Goal: Task Accomplishment & Management: Use online tool/utility

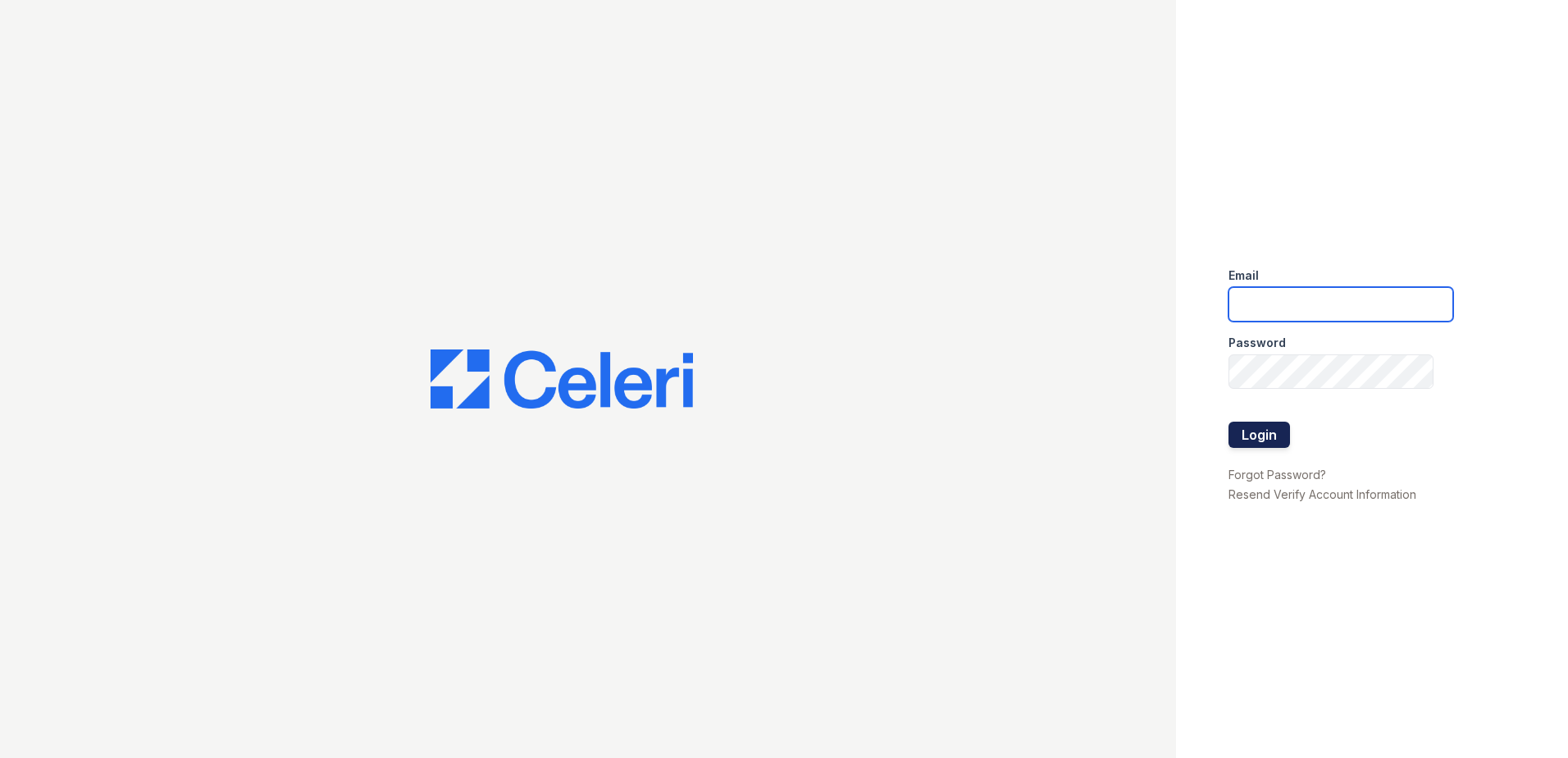
type input "[EMAIL_ADDRESS][DOMAIN_NAME]"
click at [1275, 423] on button "Login" at bounding box center [1258, 435] width 61 height 26
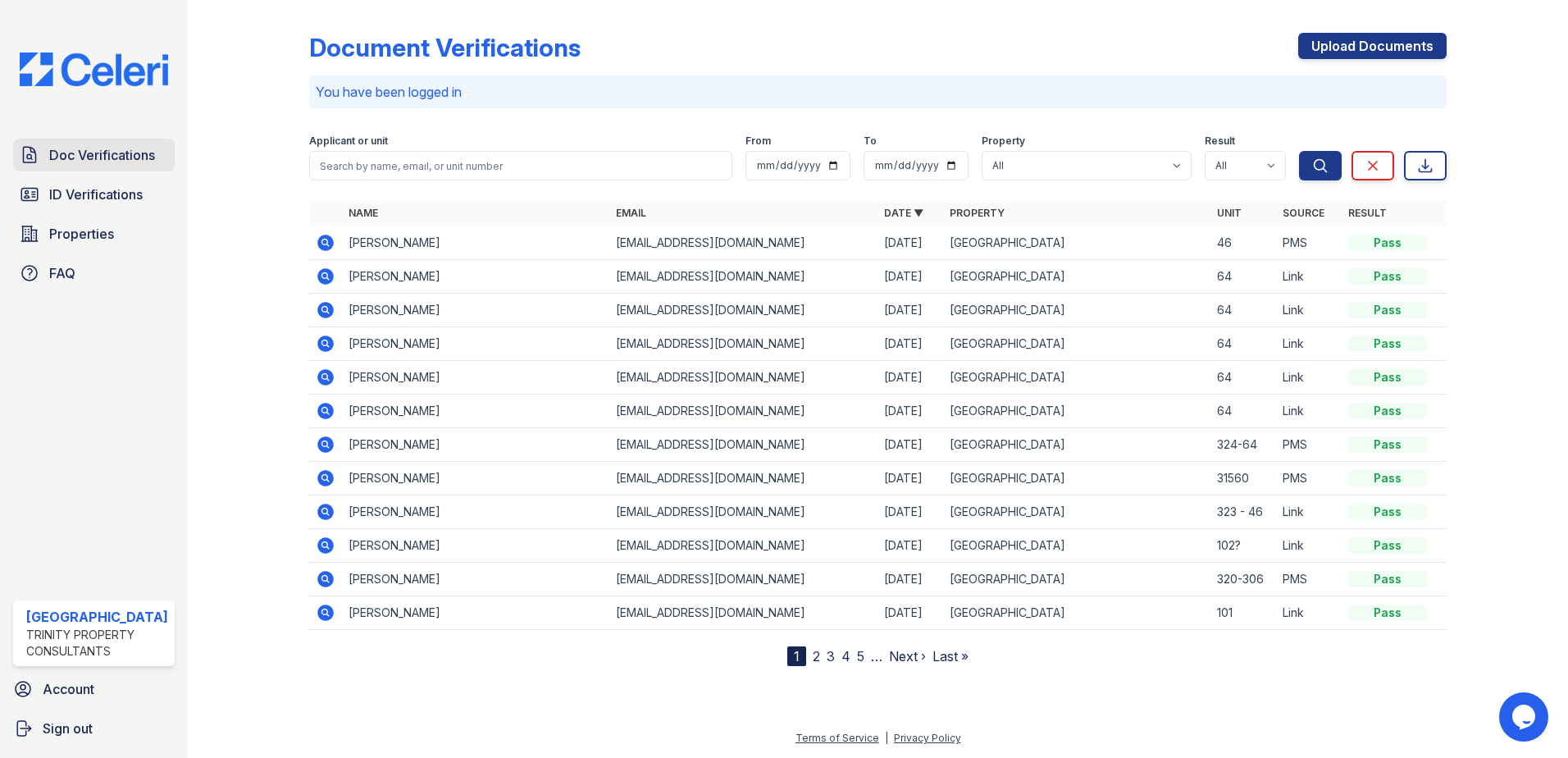
click at [79, 160] on span "Doc Verifications" at bounding box center [102, 155] width 106 height 20
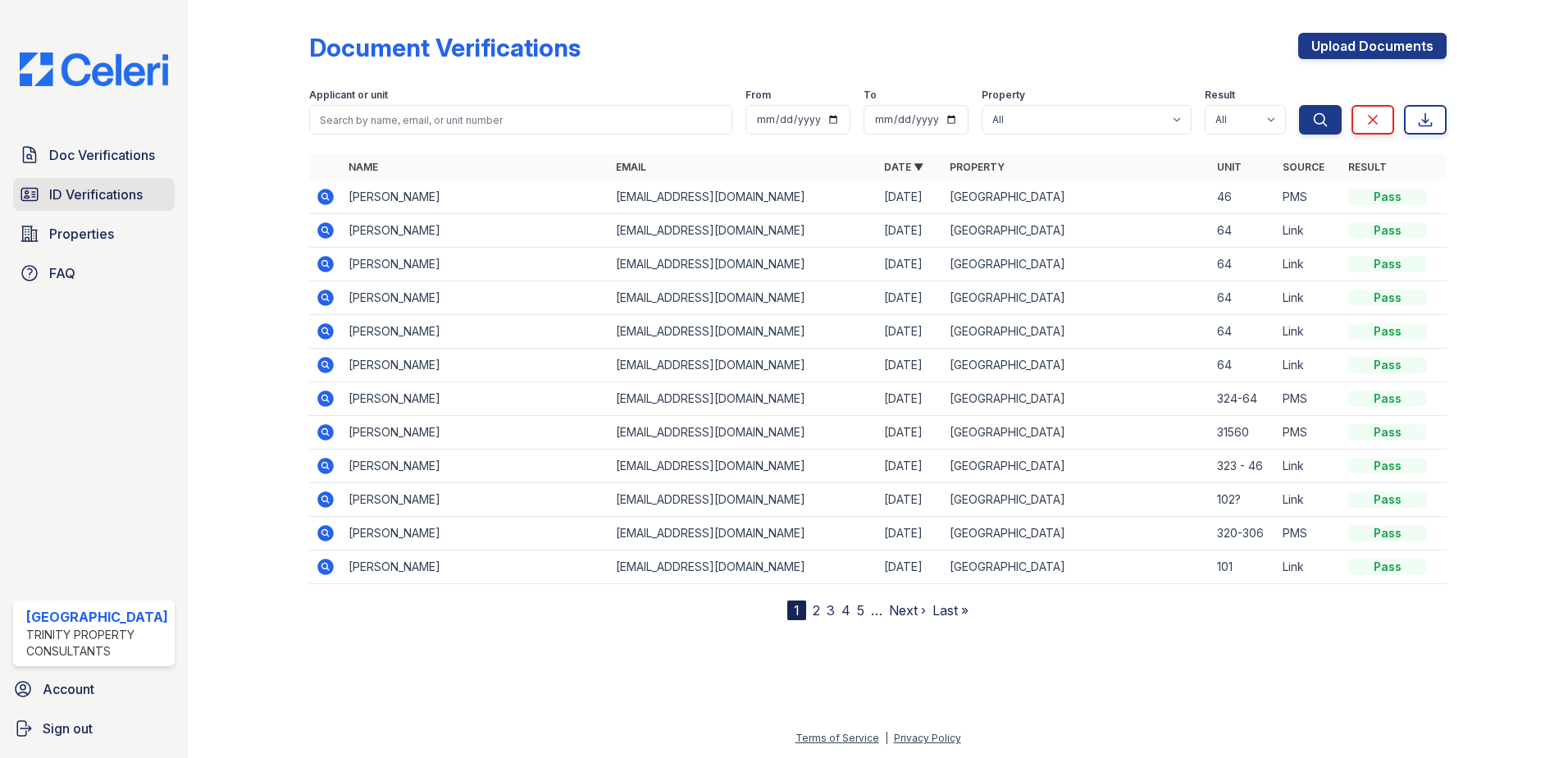
click at [131, 194] on span "ID Verifications" at bounding box center [95, 194] width 94 height 20
